Goal: Information Seeking & Learning: Find specific fact

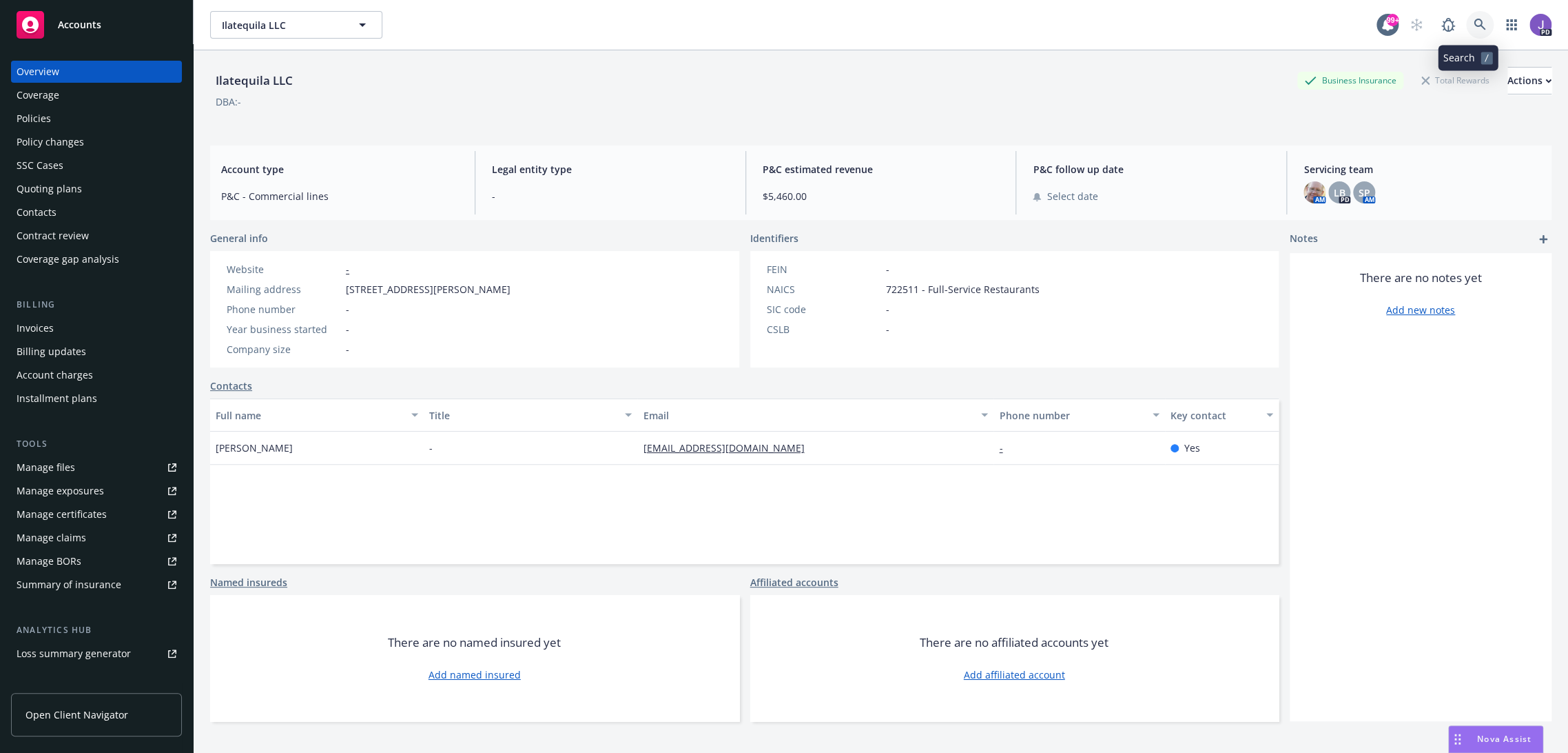
click at [1474, 22] on icon at bounding box center [1480, 24] width 12 height 12
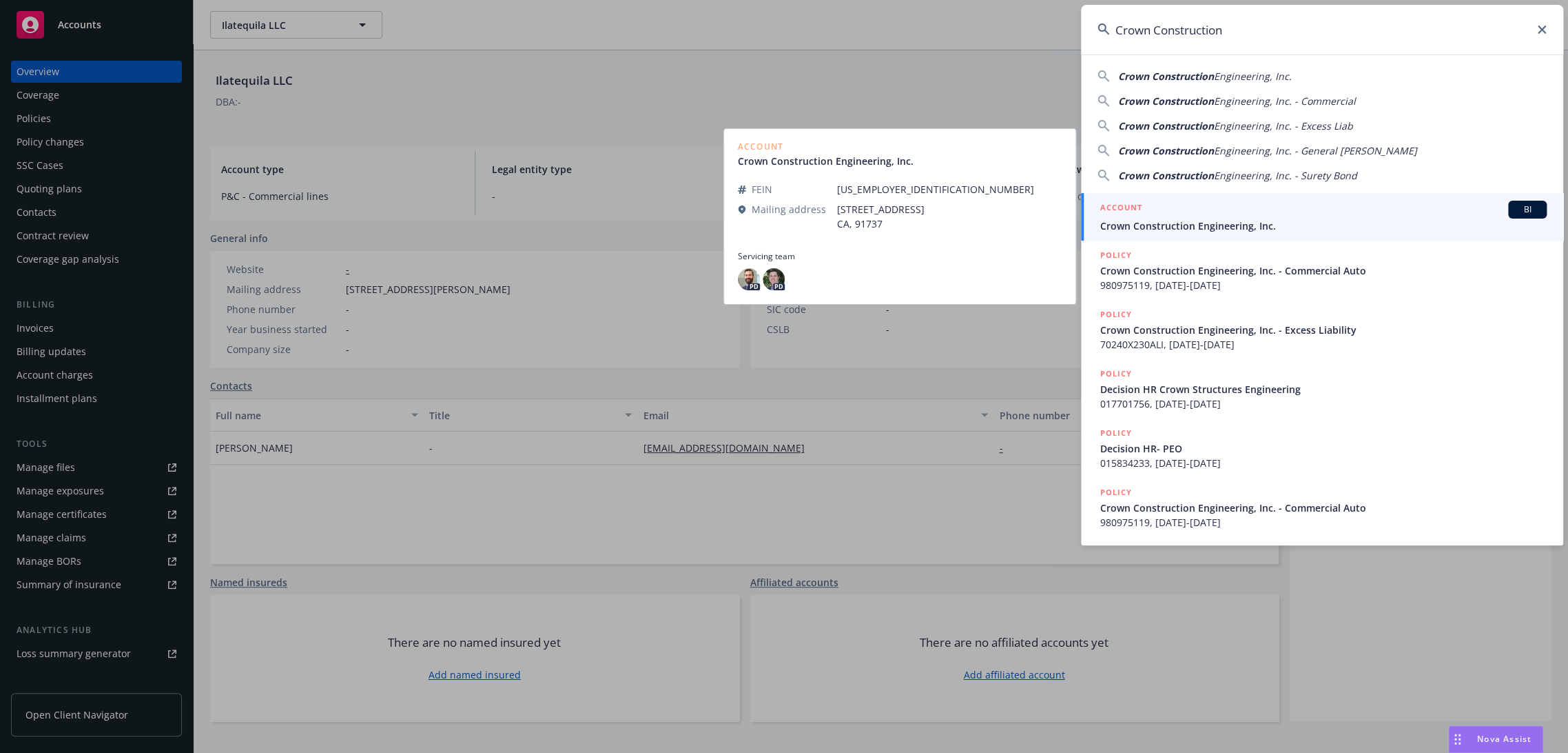
type input "Crown Construction"
click at [1216, 225] on span "Crown Construction Engineering, Inc." at bounding box center [1323, 226] width 447 height 15
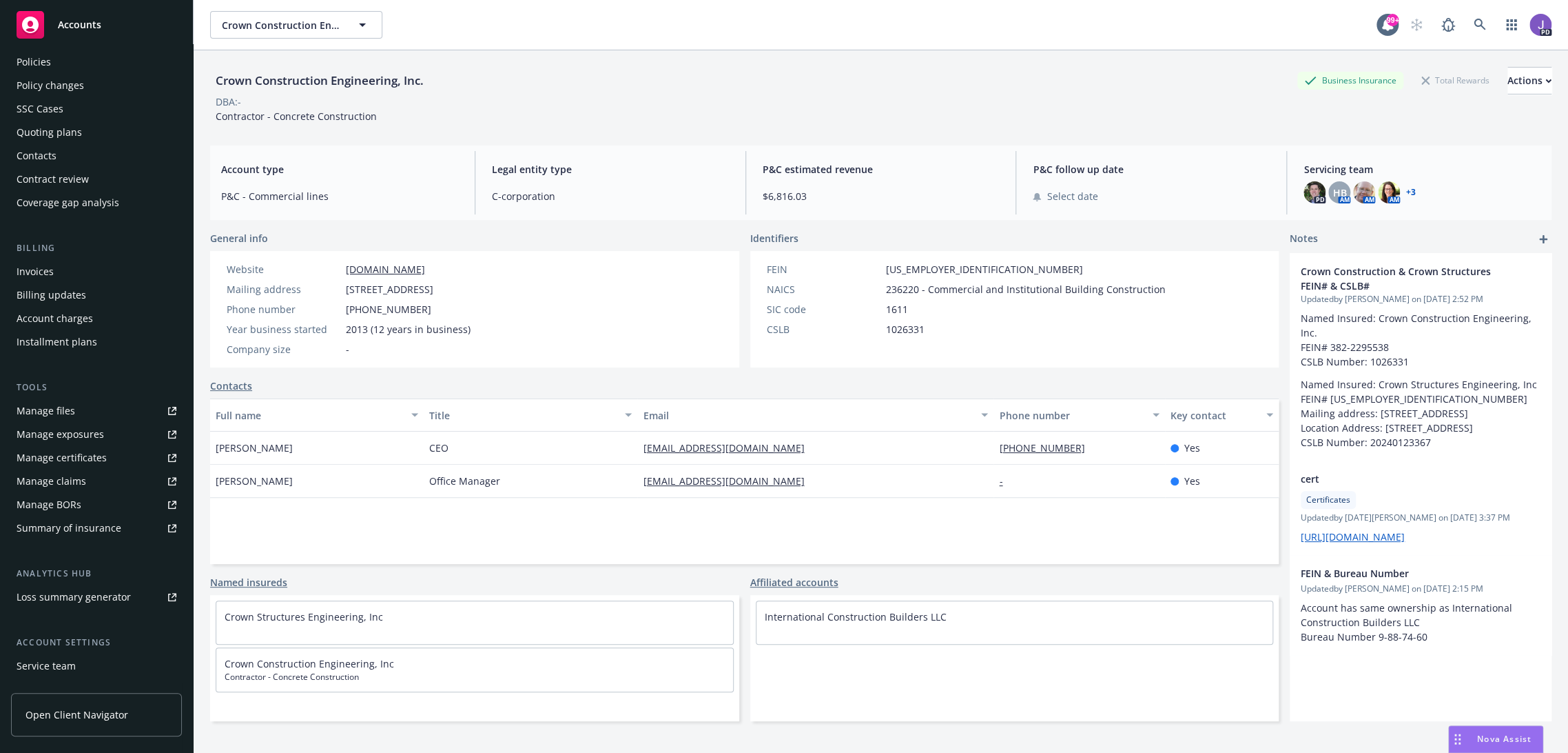
scroll to position [145, 0]
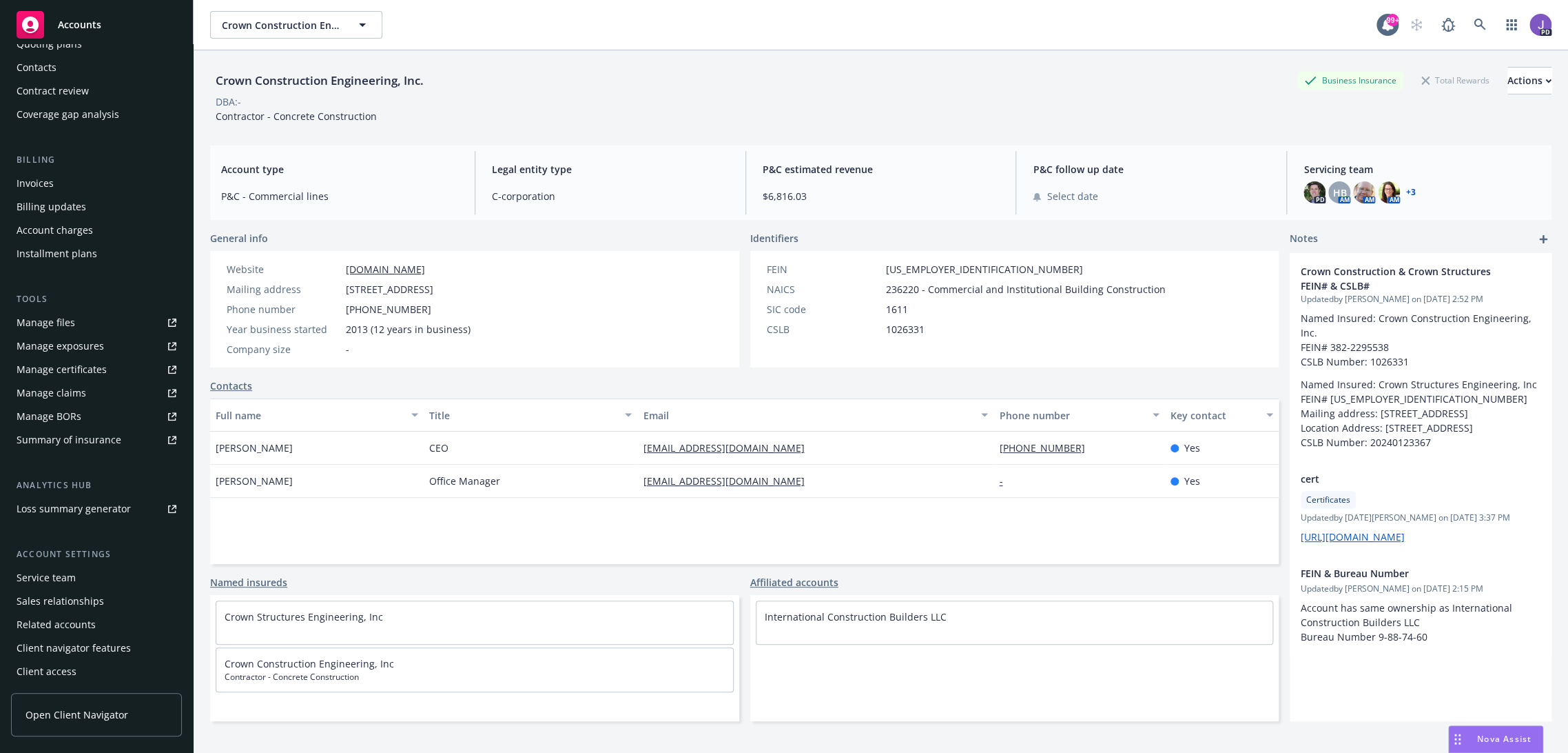
click at [33, 580] on div "Service team" at bounding box center [46, 578] width 59 height 22
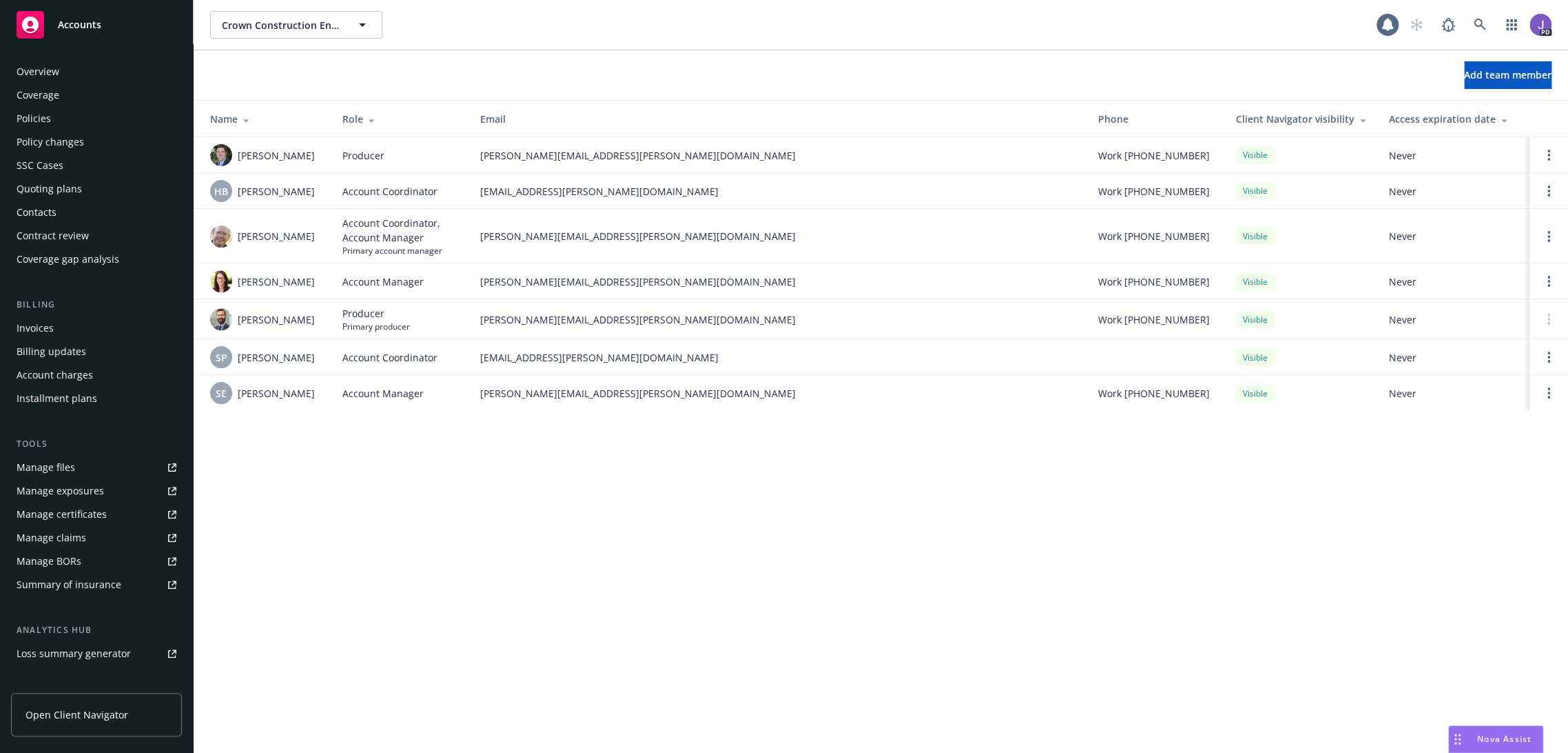
scroll to position [145, 0]
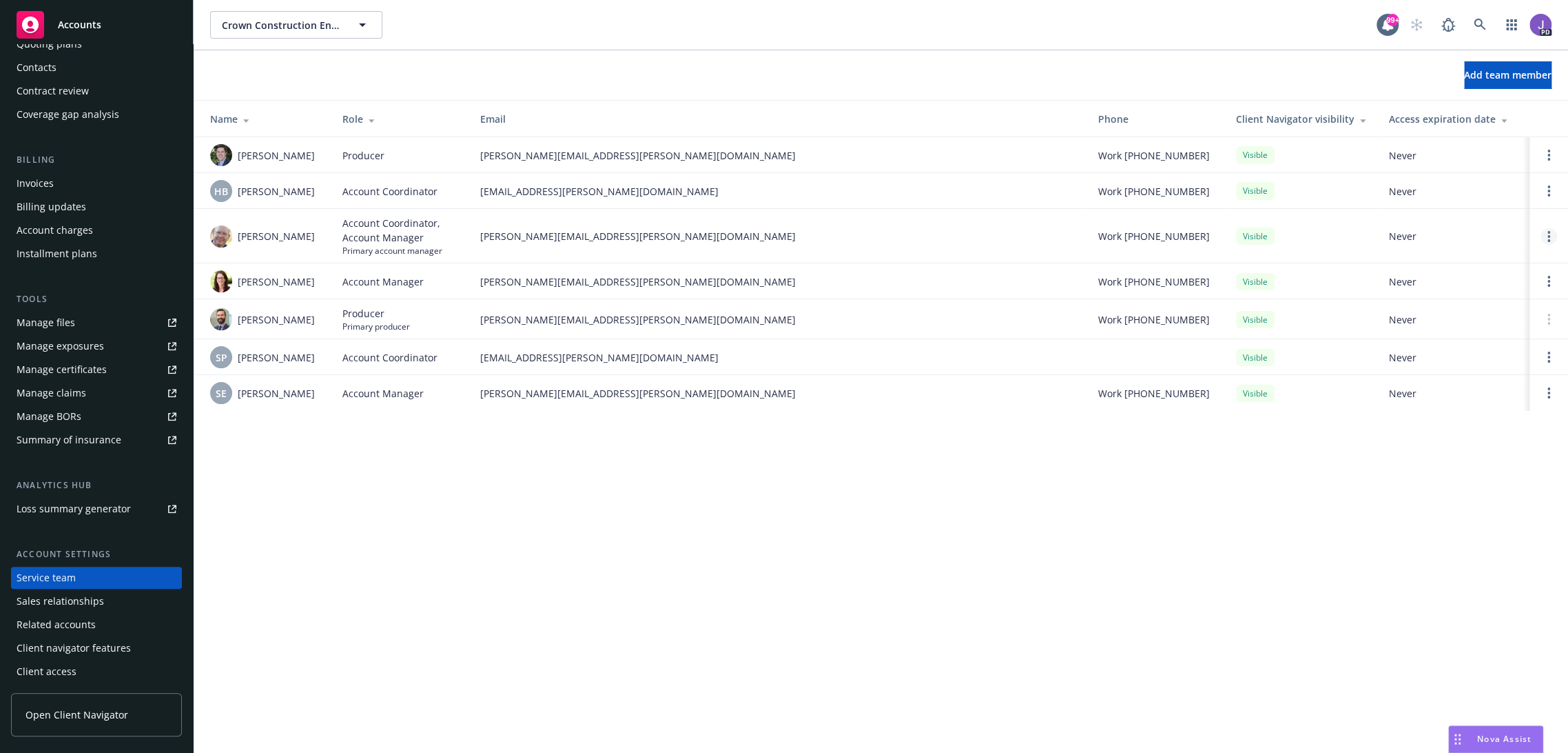
click at [1547, 234] on link "Open options" at bounding box center [1549, 237] width 17 height 17
click at [823, 517] on div "Crown Construction Engineering, Inc. Crown Construction Engineering, Inc. 99+ P…" at bounding box center [881, 376] width 1375 height 753
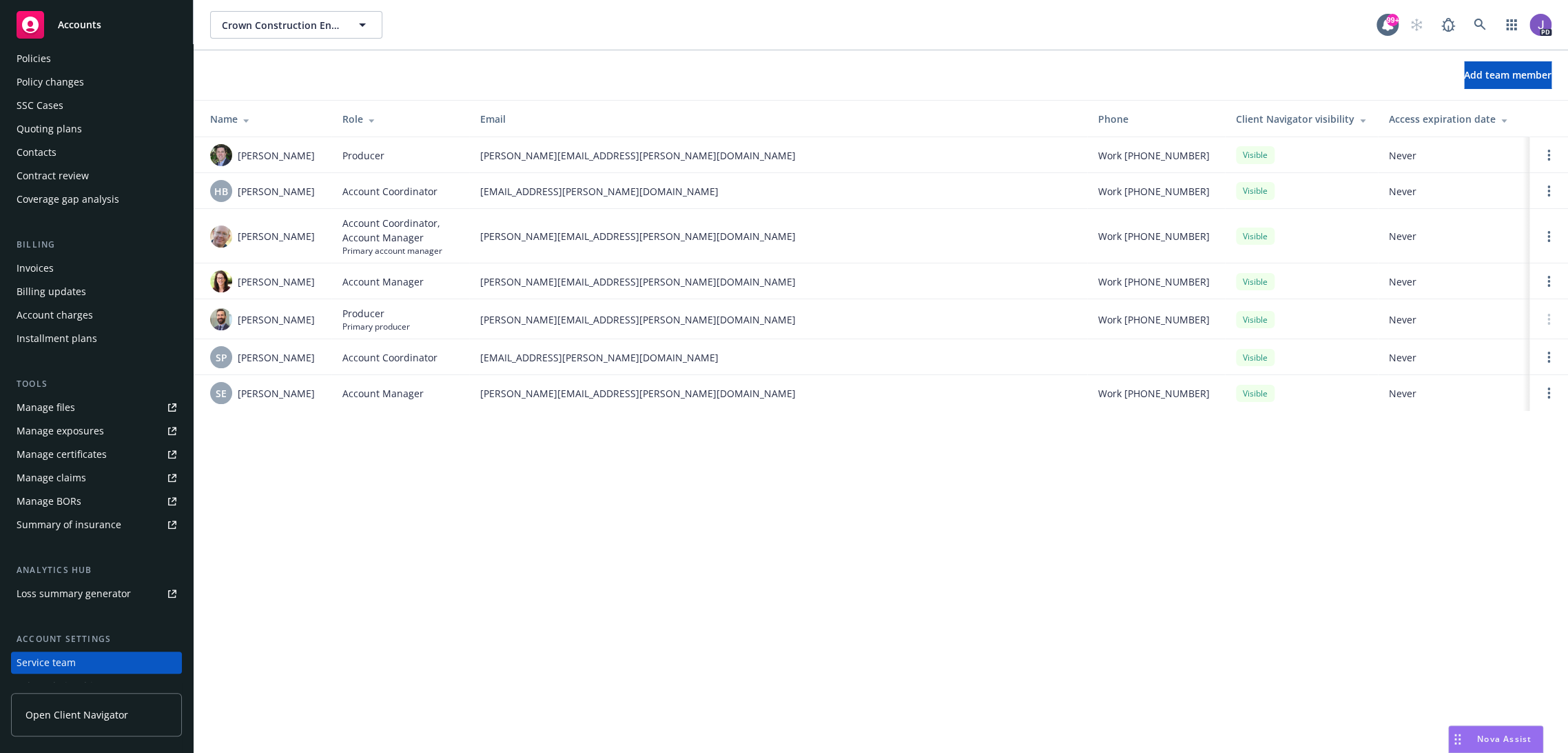
scroll to position [0, 0]
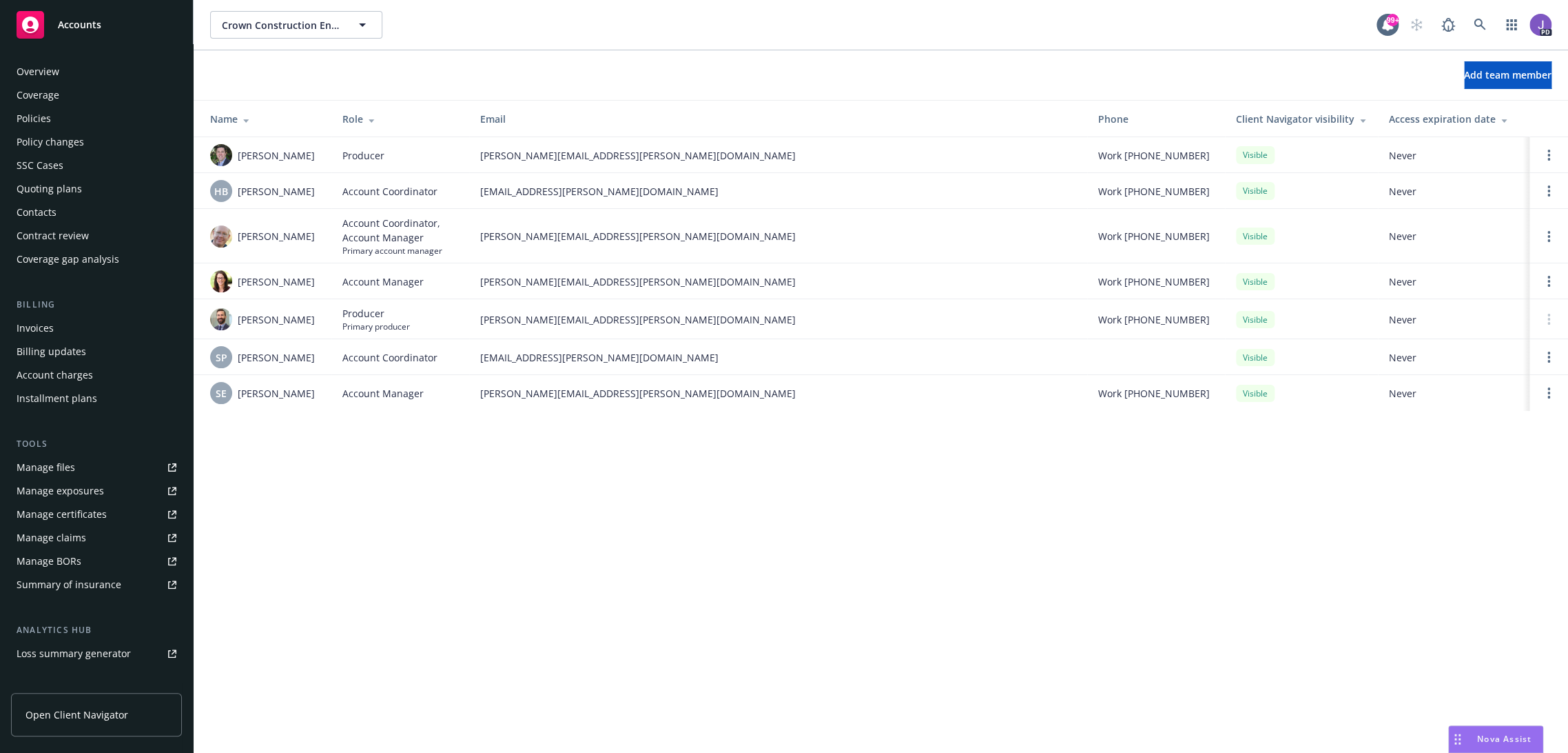
click at [32, 119] on div "Policies" at bounding box center [33, 119] width 34 height 22
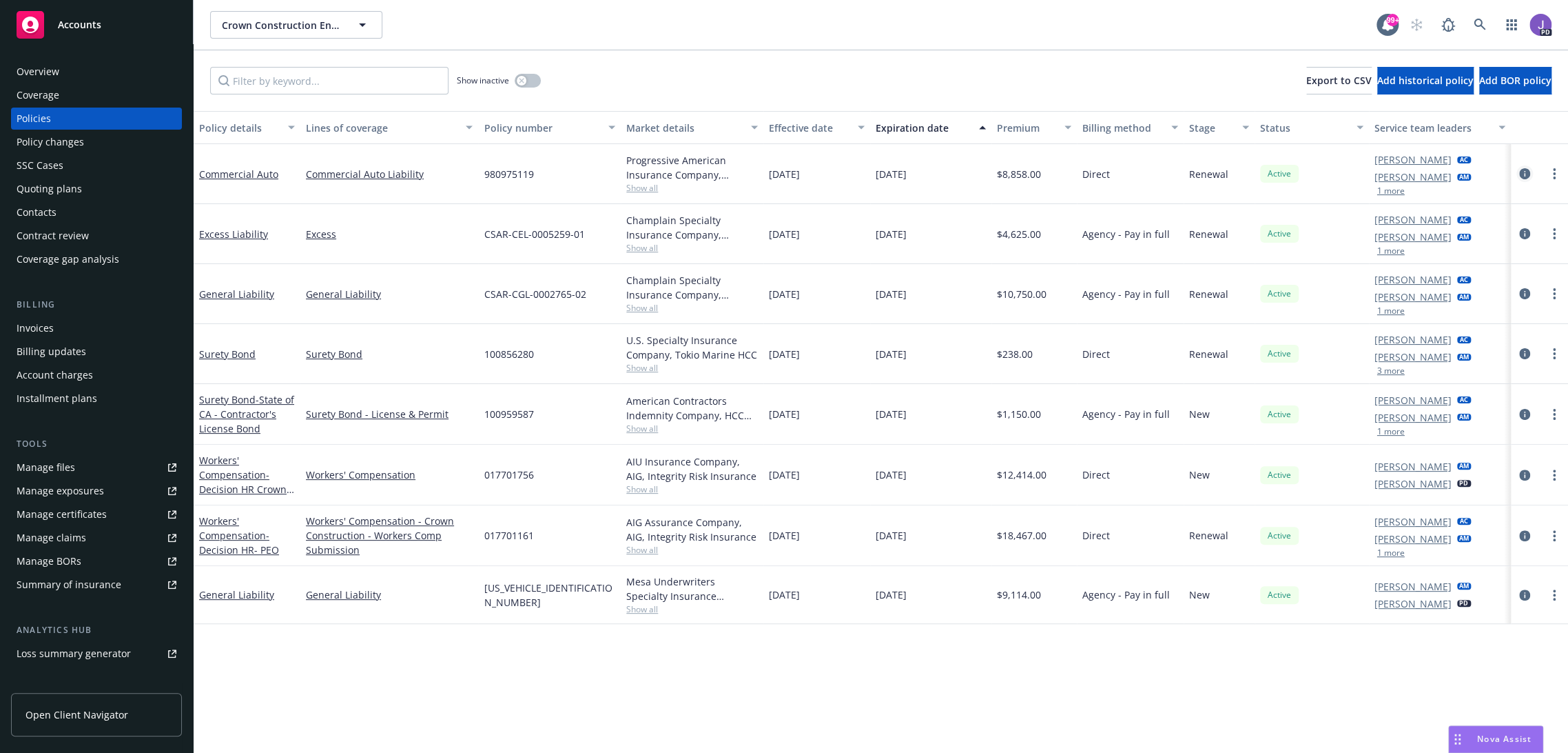
click at [1520, 175] on icon "circleInformation" at bounding box center [1525, 174] width 11 height 11
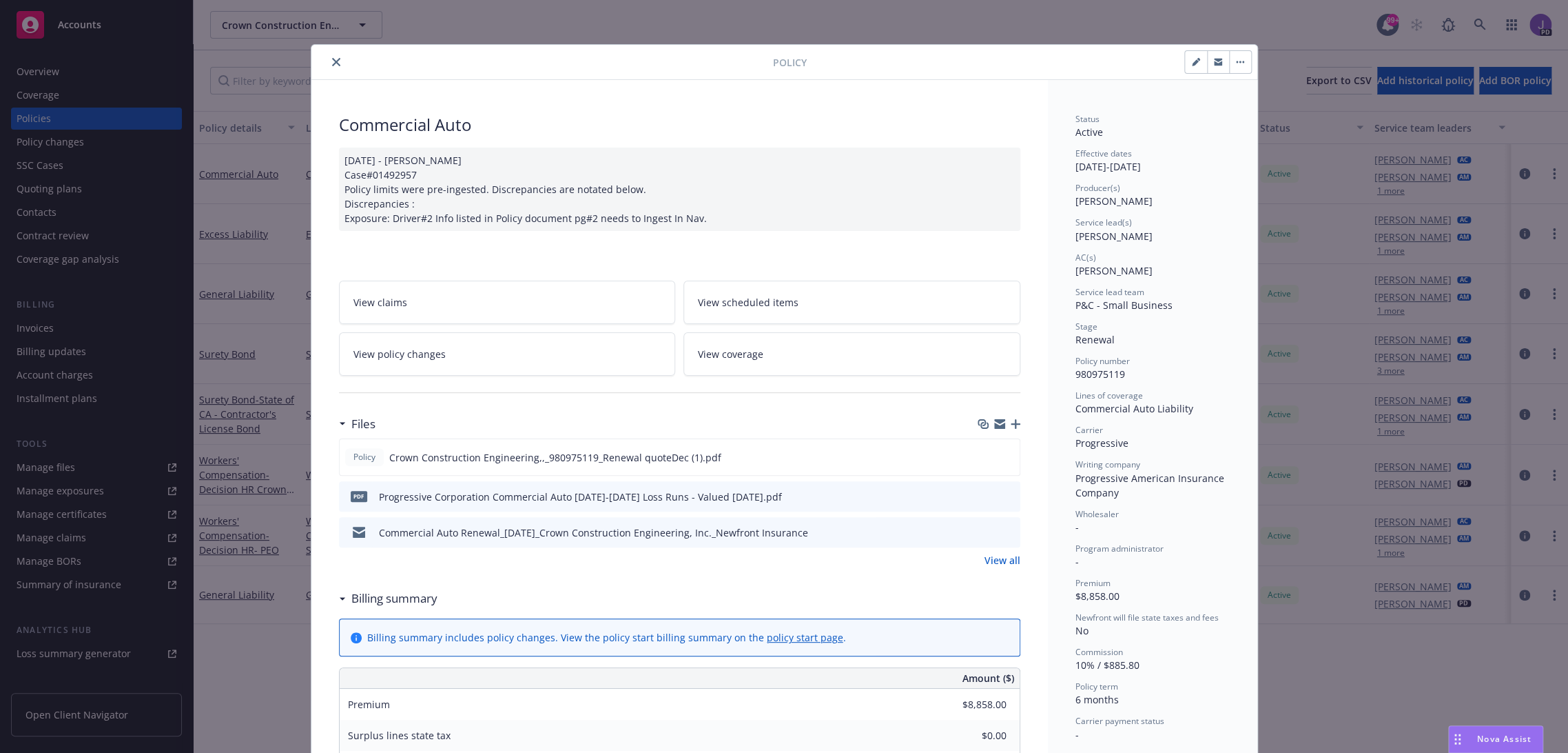
click at [332, 60] on icon "close" at bounding box center [336, 61] width 8 height 8
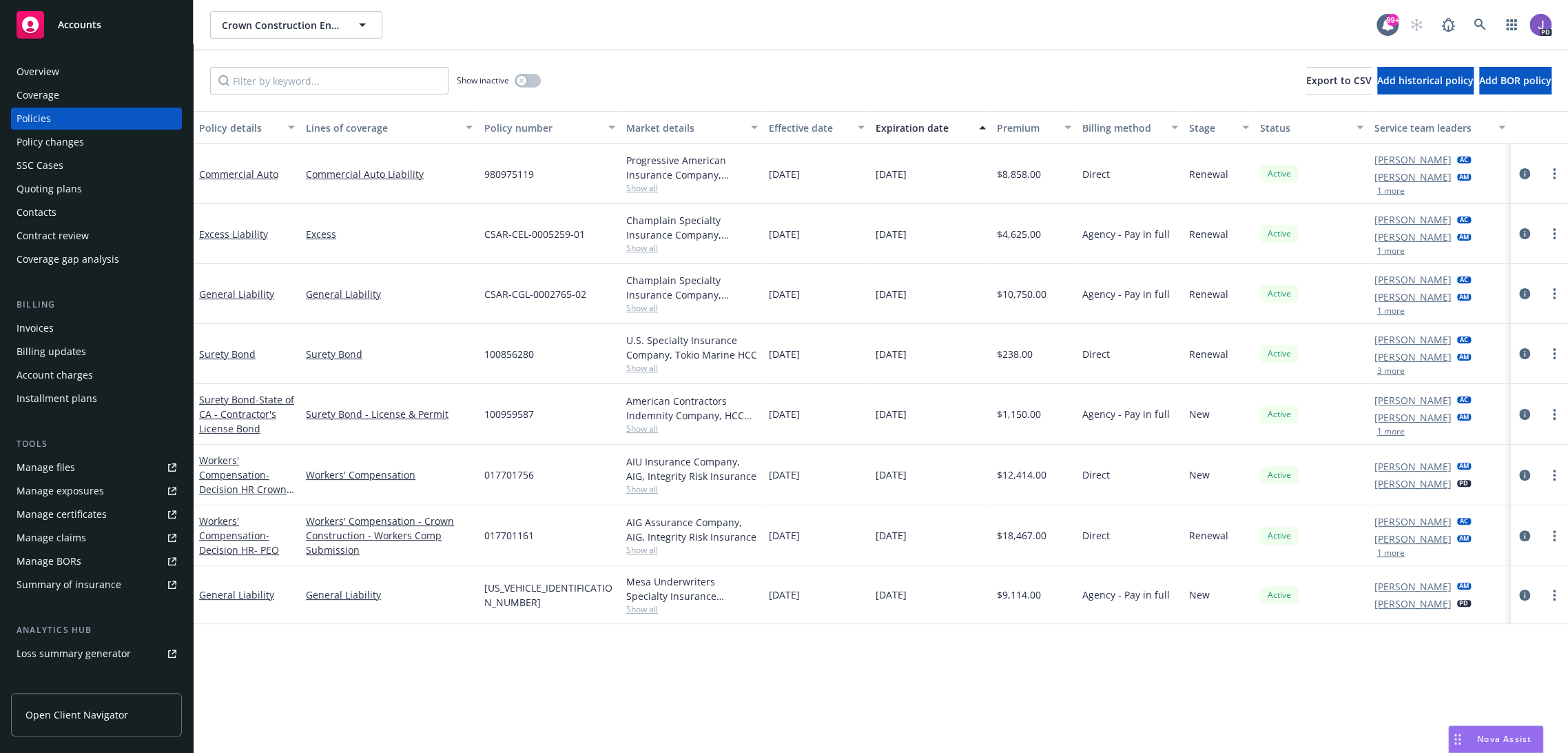
click at [616, 71] on div "Show inactive Export to CSV Add historical policy Add BOR policy" at bounding box center [881, 80] width 1375 height 60
click at [512, 170] on span "980975119" at bounding box center [508, 175] width 49 height 15
copy span "980975119"
